Goal: Task Accomplishment & Management: Manage account settings

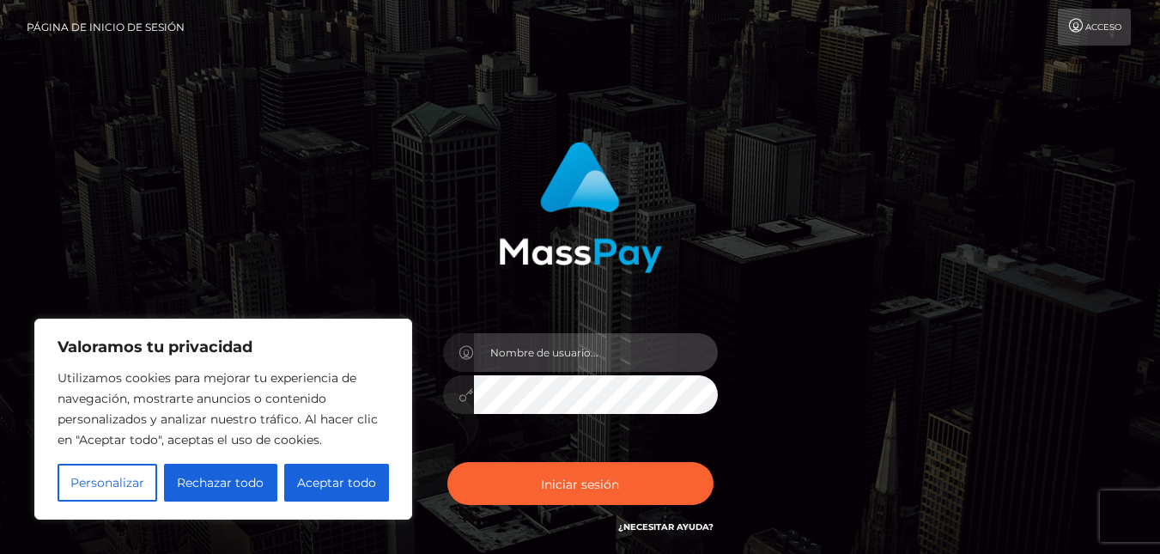
click at [484, 353] on input "text" at bounding box center [596, 352] width 244 height 39
type input "serorita93@gmail.com"
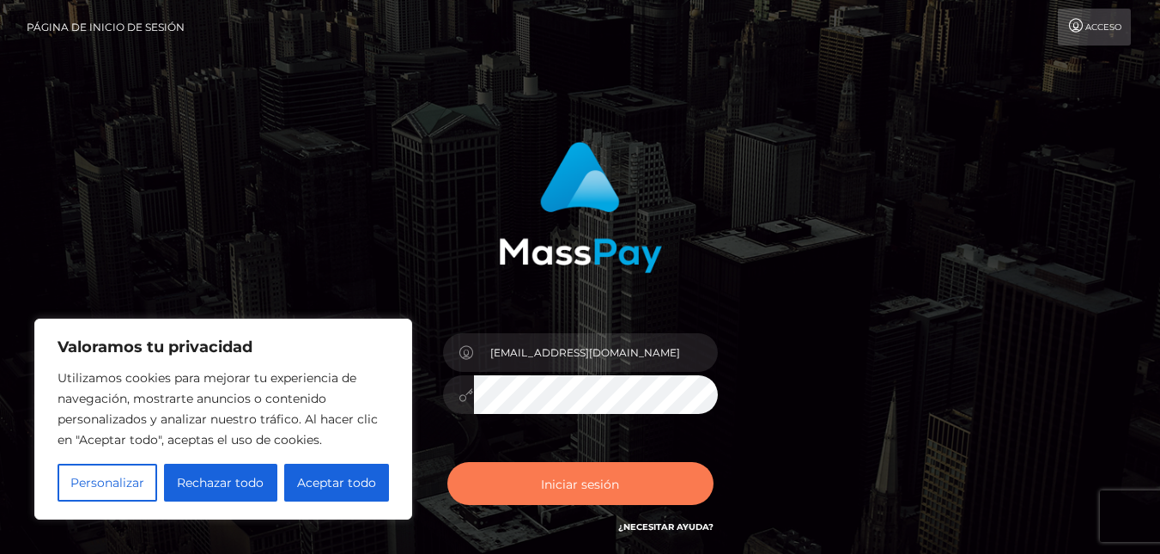
click at [563, 480] on font "Iniciar sesión" at bounding box center [580, 483] width 78 height 15
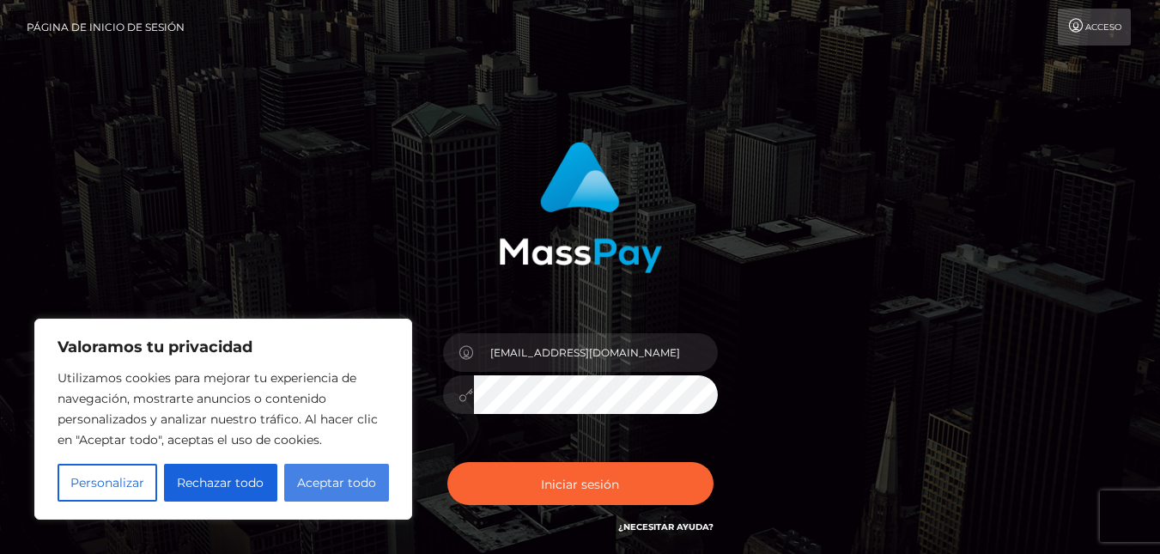
click at [304, 487] on font "Aceptar todo" at bounding box center [336, 482] width 79 height 15
checkbox input "true"
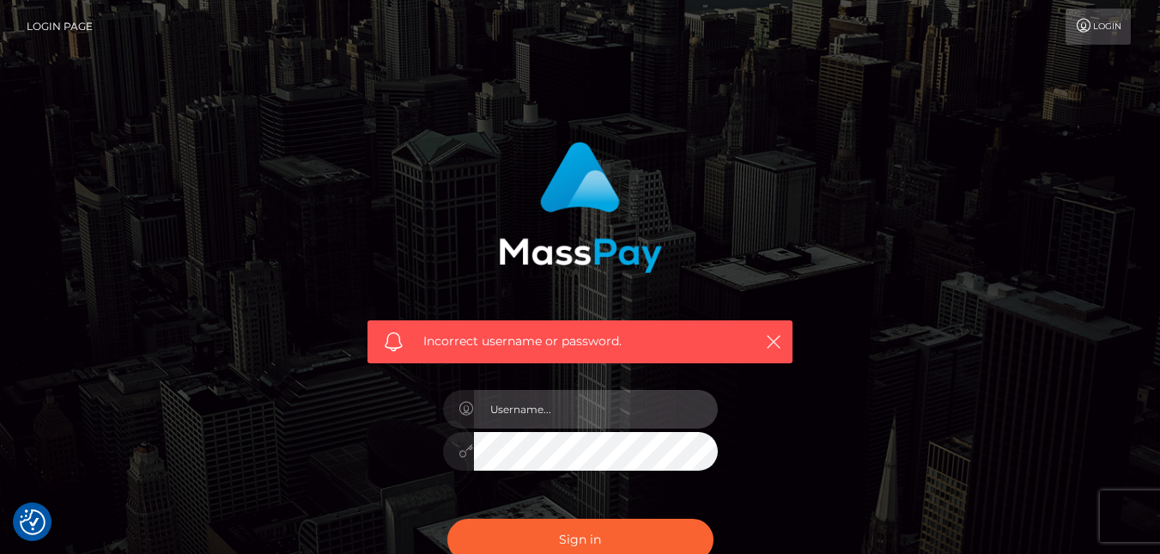
checkbox input "true"
click at [606, 417] on input "text" at bounding box center [596, 409] width 244 height 39
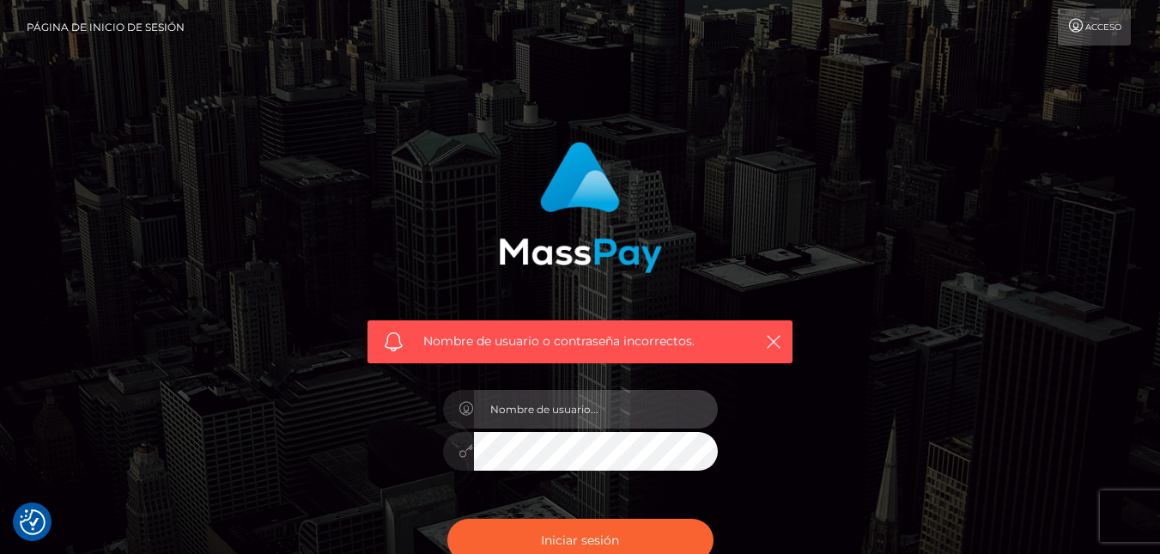
type input "serorita93@gmail.com"
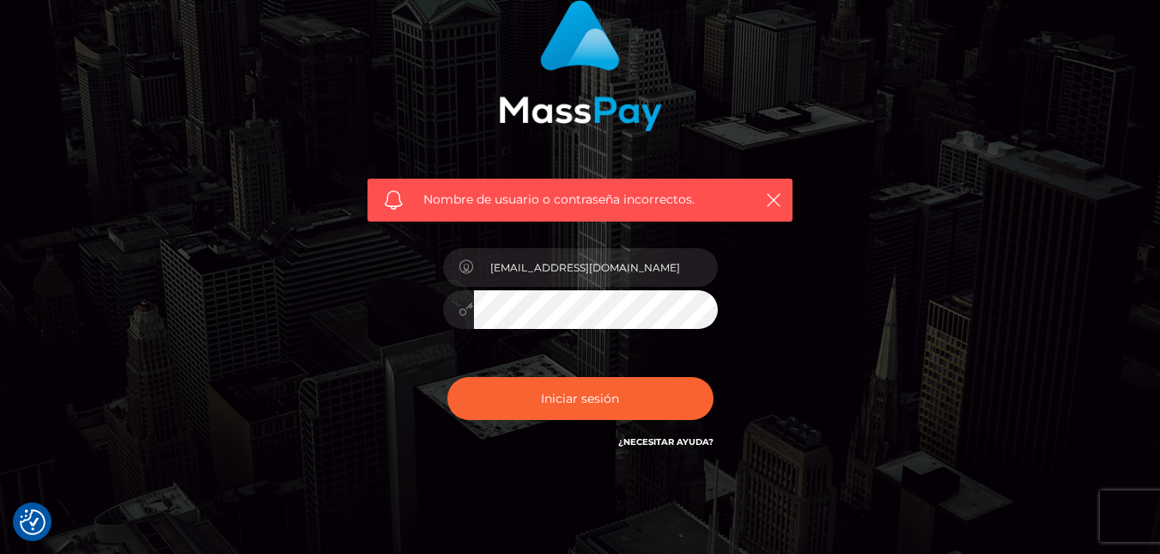
scroll to position [172, 0]
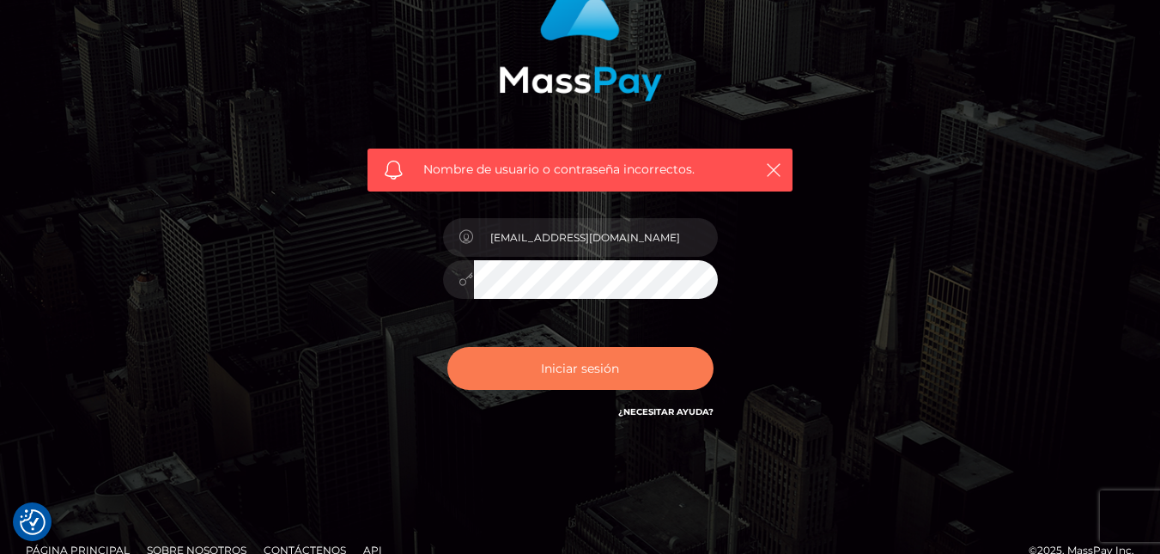
click at [524, 368] on button "Iniciar sesión" at bounding box center [580, 368] width 266 height 43
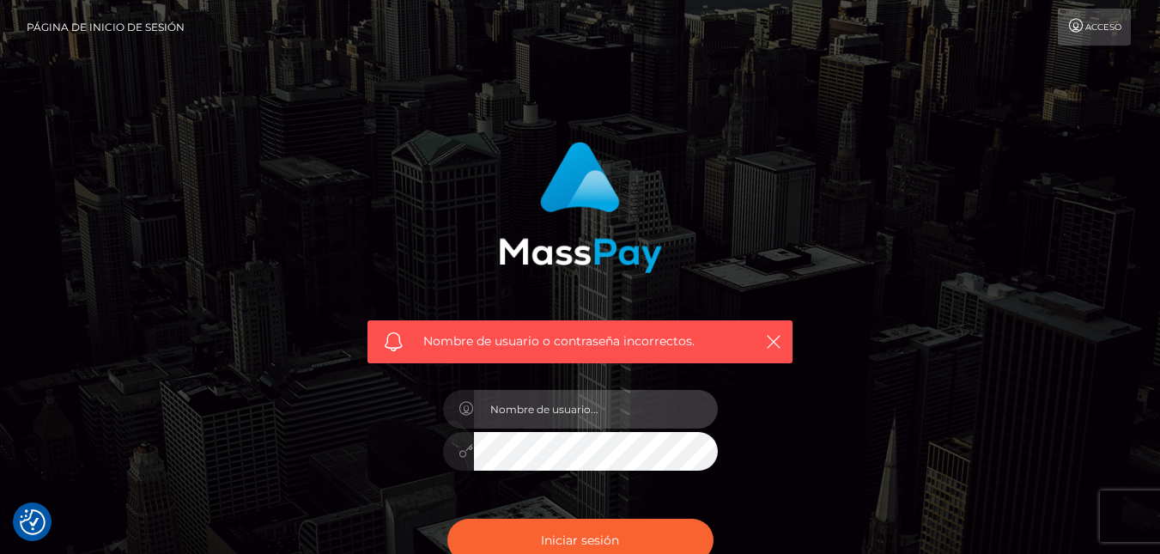
click at [564, 405] on input "text" at bounding box center [596, 409] width 244 height 39
